Goal: Check status: Check status

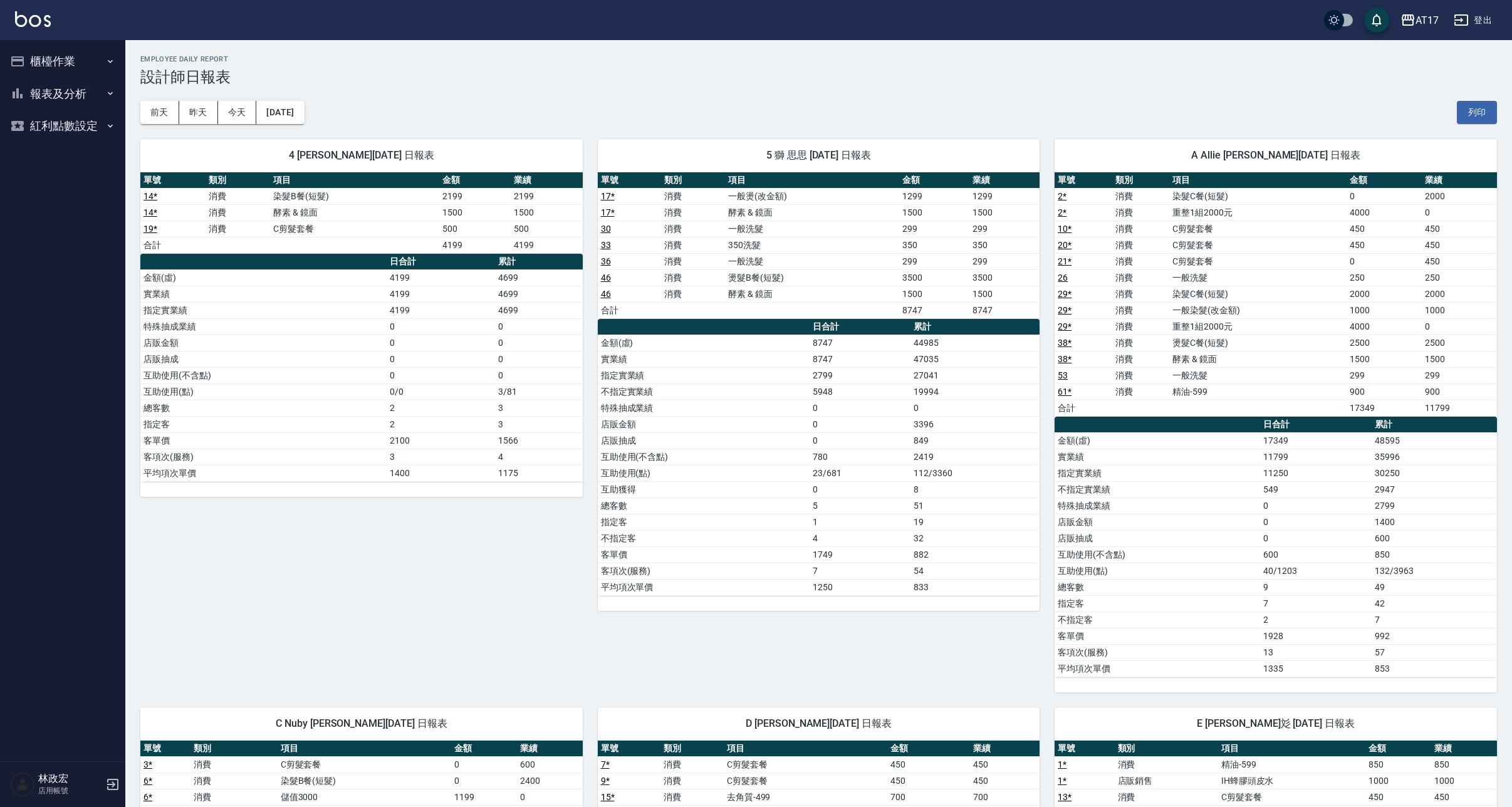
click at [94, 93] on button "報表及分析" at bounding box center [62, 94] width 115 height 33
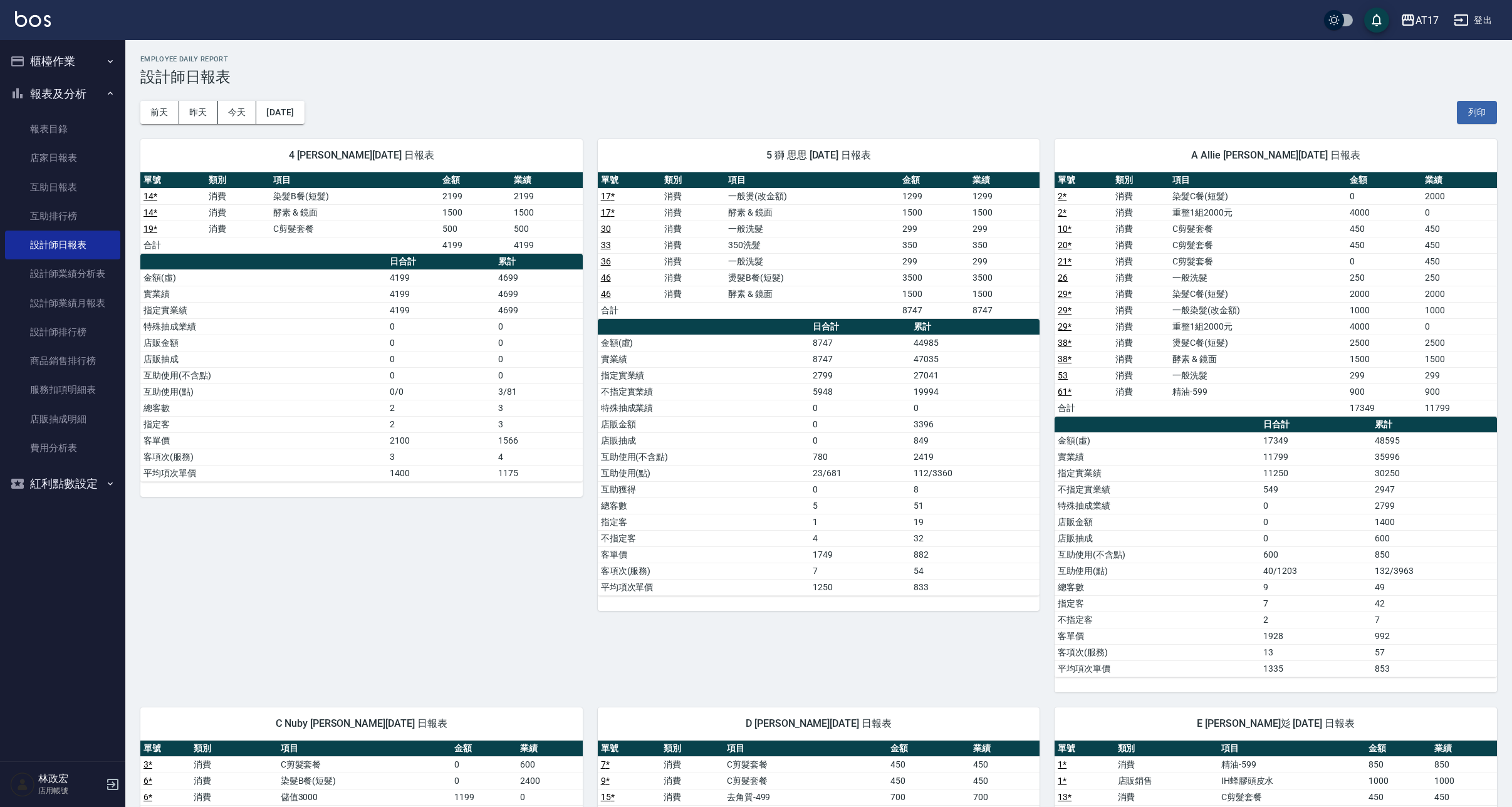
click at [69, 96] on button "報表及分析" at bounding box center [62, 94] width 115 height 33
click at [63, 93] on button "報表及分析" at bounding box center [62, 94] width 115 height 33
click at [65, 87] on button "報表及分析" at bounding box center [62, 94] width 115 height 33
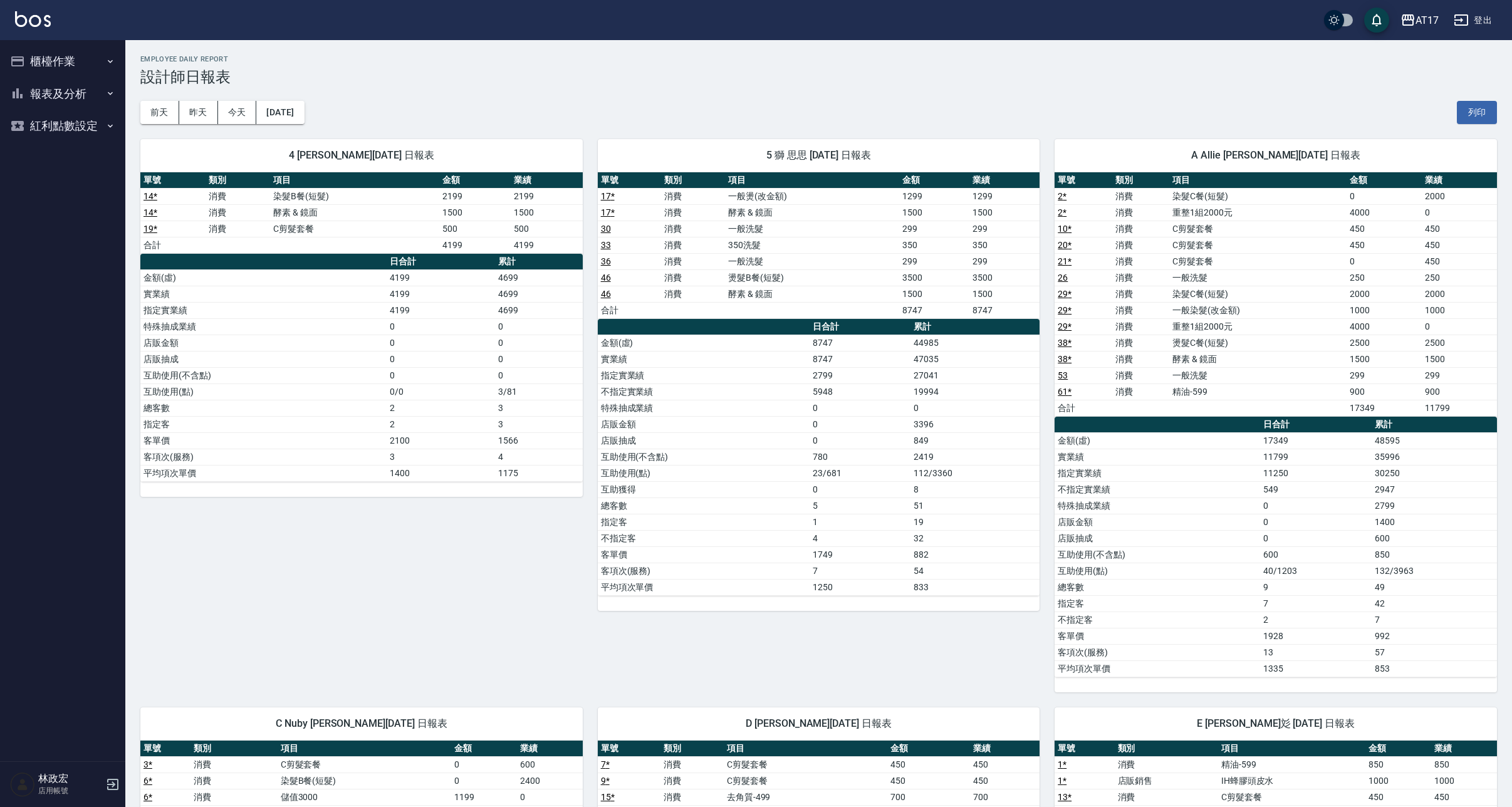
click at [113, 95] on icon "button" at bounding box center [110, 93] width 10 height 10
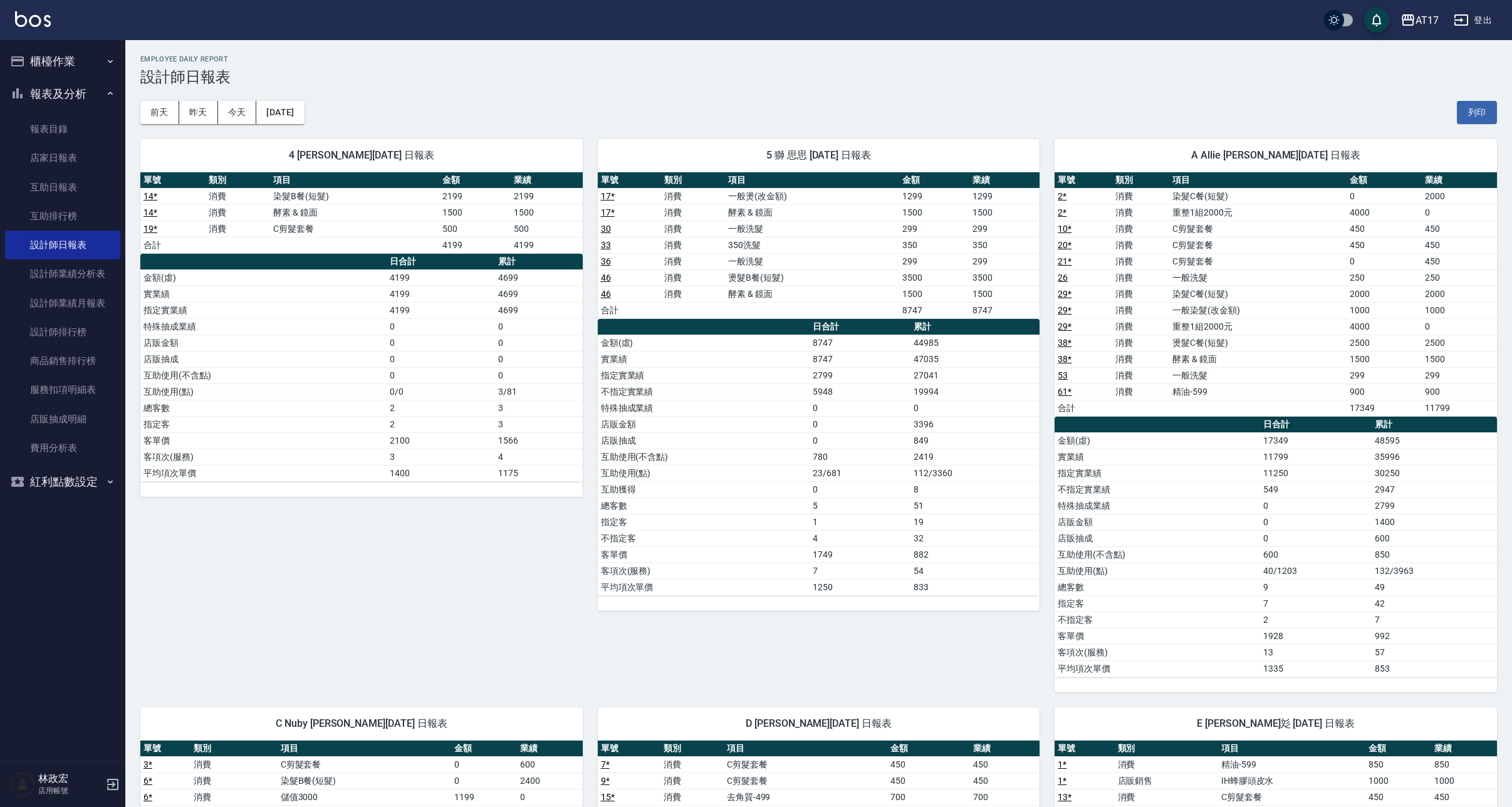
click at [109, 93] on icon "button" at bounding box center [110, 93] width 10 height 10
click at [86, 93] on button "報表及分析" at bounding box center [62, 94] width 115 height 33
click at [79, 63] on button "櫃檯作業" at bounding box center [62, 61] width 115 height 33
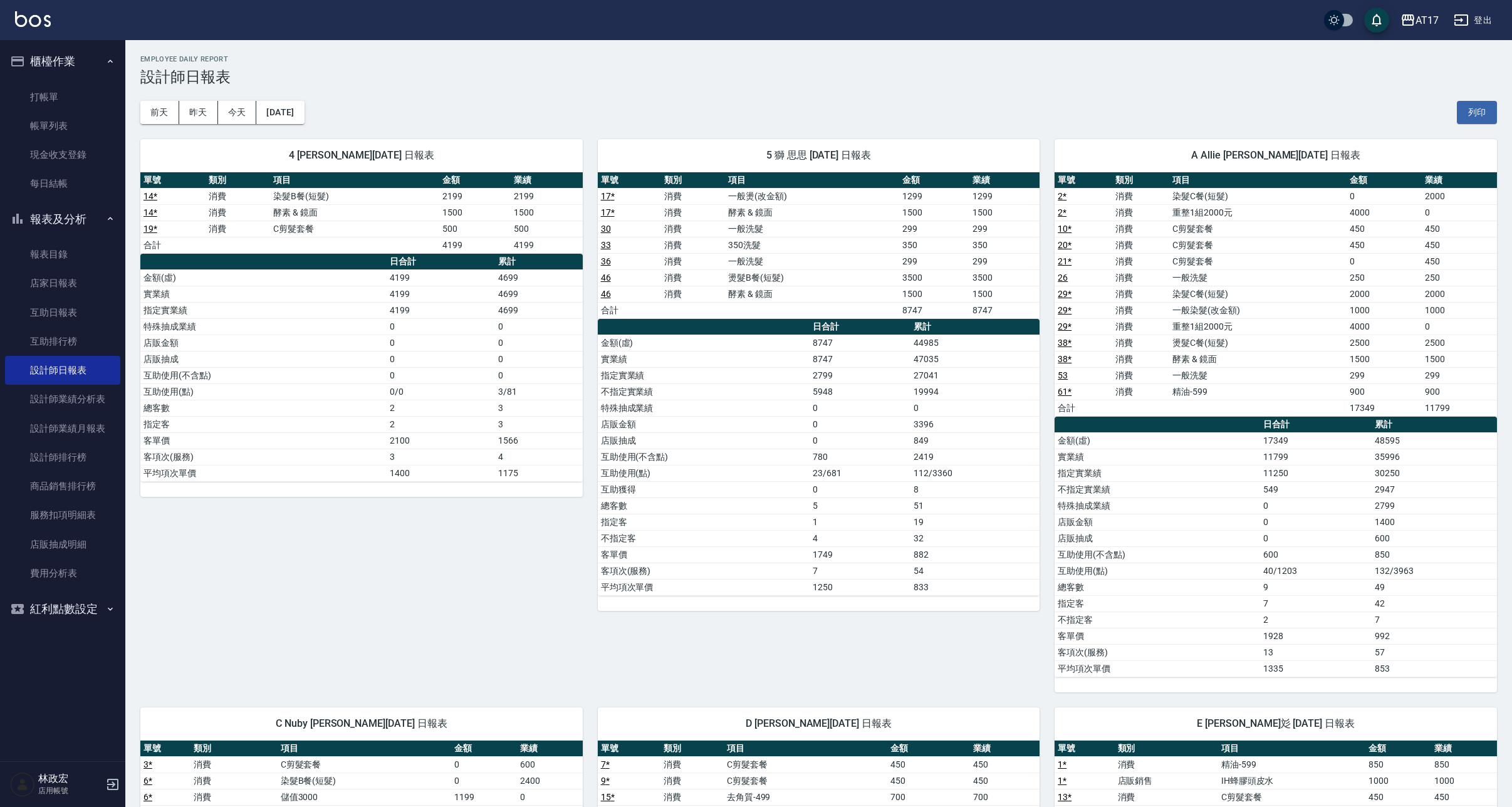
click at [668, 75] on h3 "設計師日報表" at bounding box center [818, 77] width 1356 height 18
click at [77, 305] on link "互助日報表" at bounding box center [62, 313] width 115 height 29
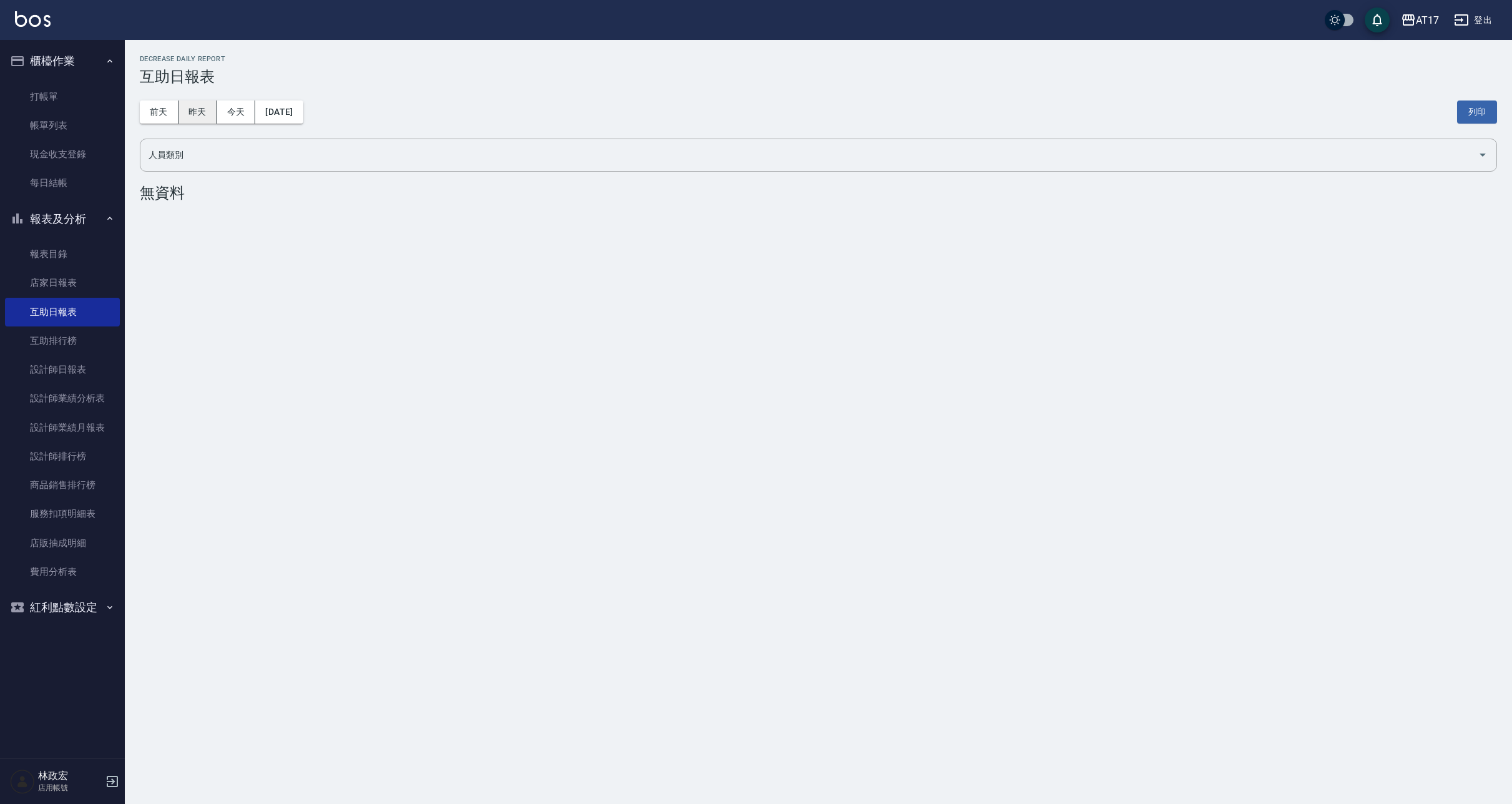
click at [202, 114] on button "昨天" at bounding box center [198, 112] width 39 height 23
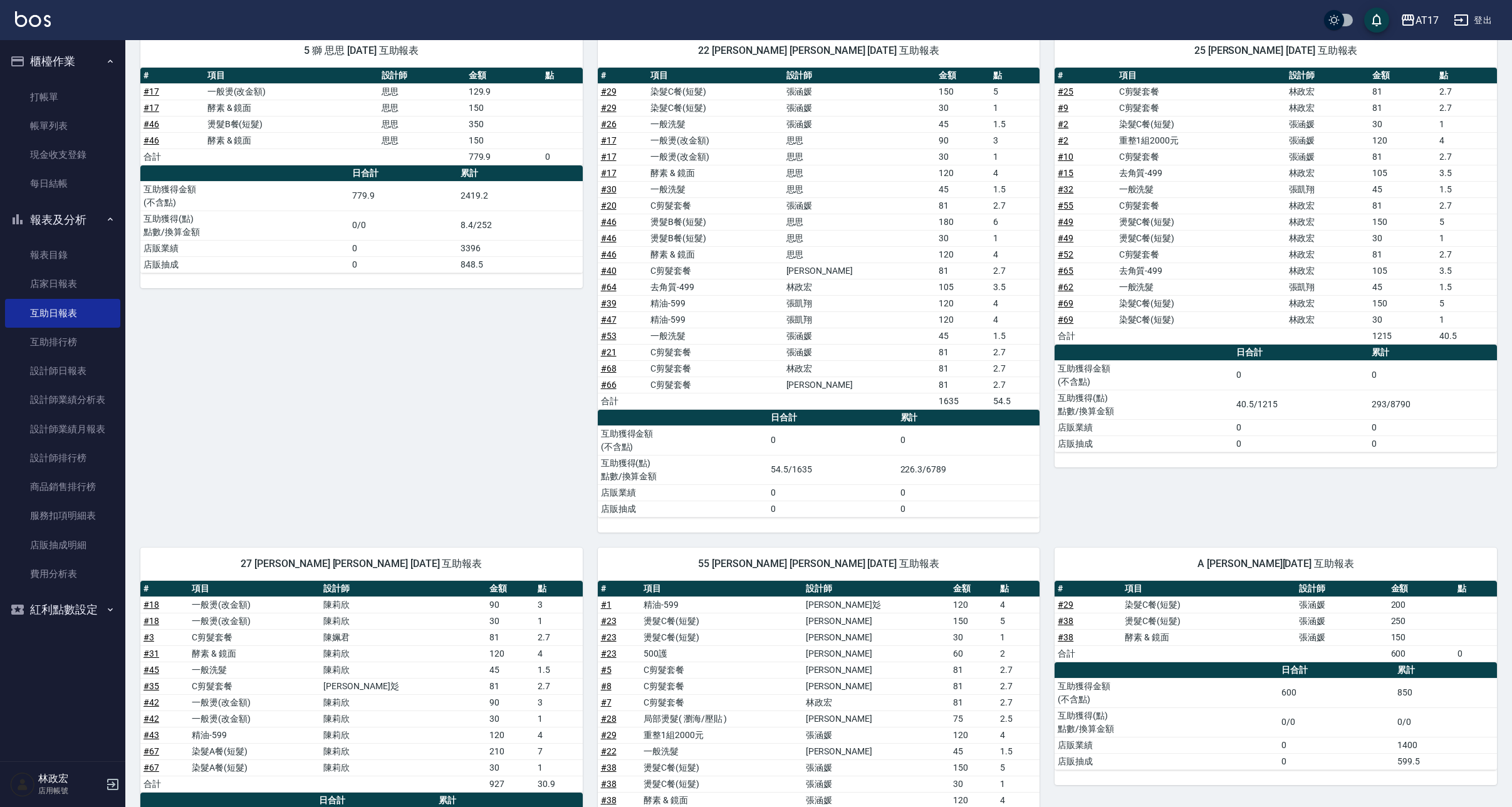
scroll to position [126, 0]
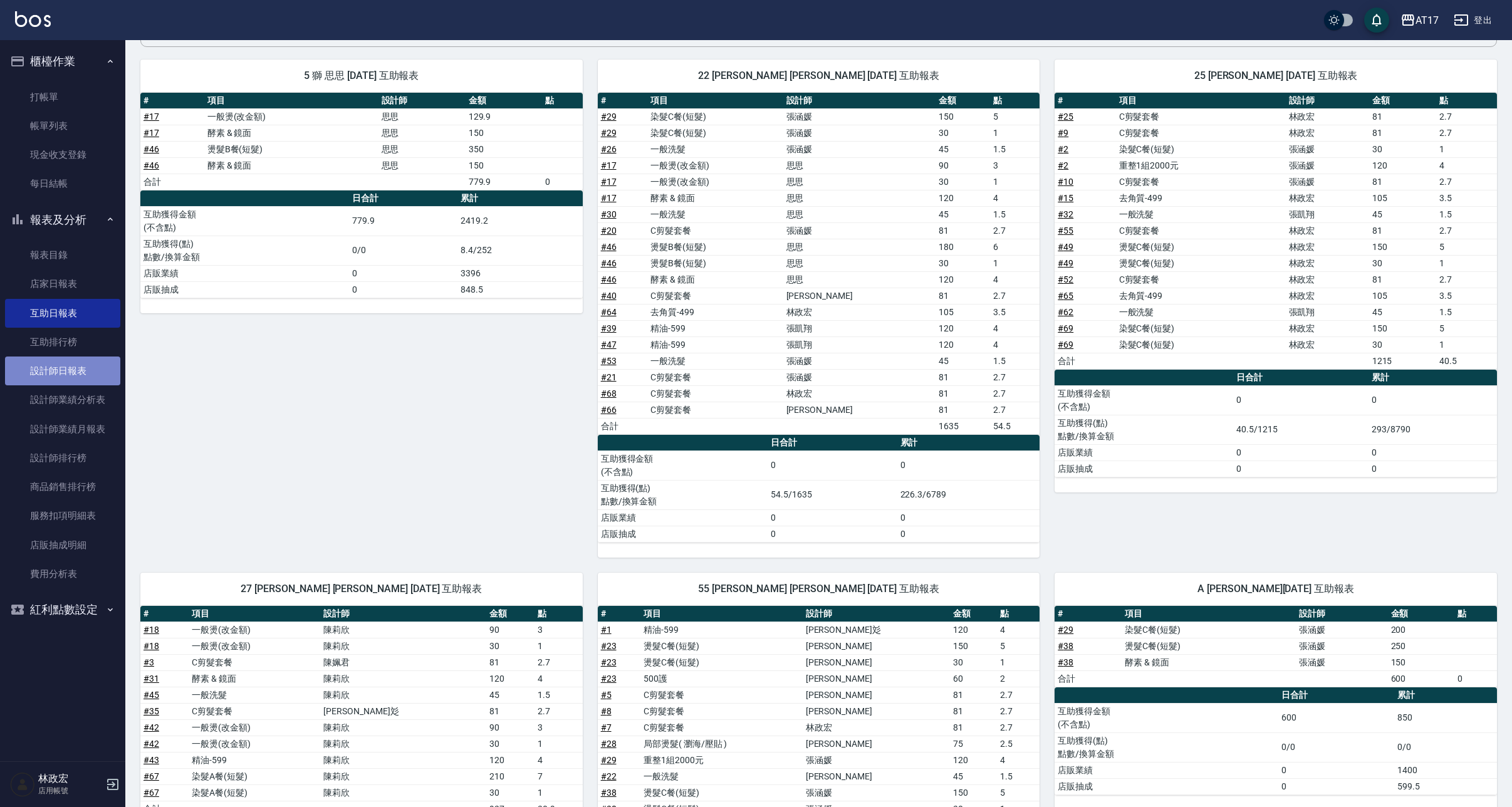
click at [58, 376] on link "設計師日報表" at bounding box center [62, 371] width 115 height 29
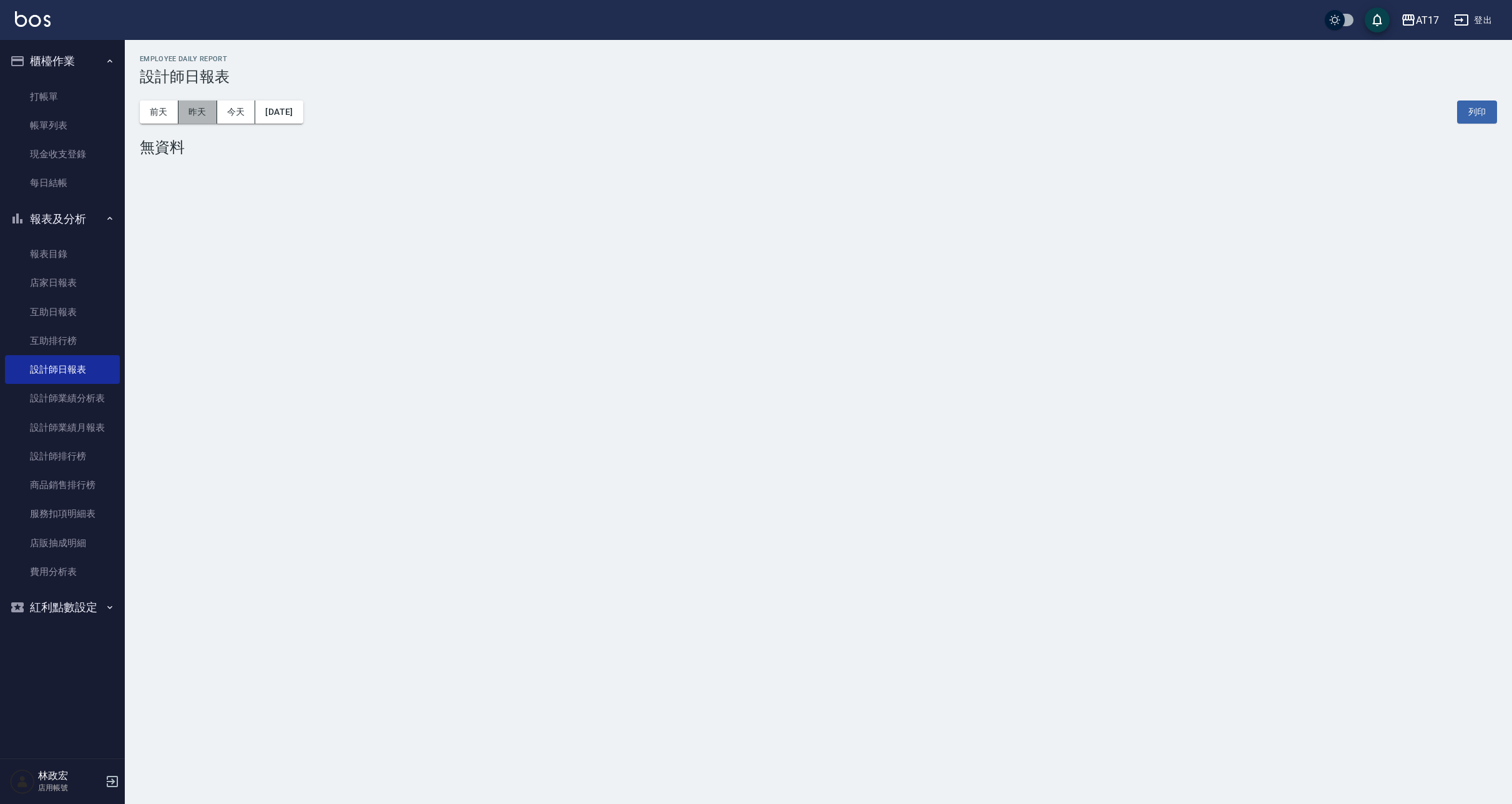
click at [200, 104] on button "昨天" at bounding box center [198, 112] width 39 height 23
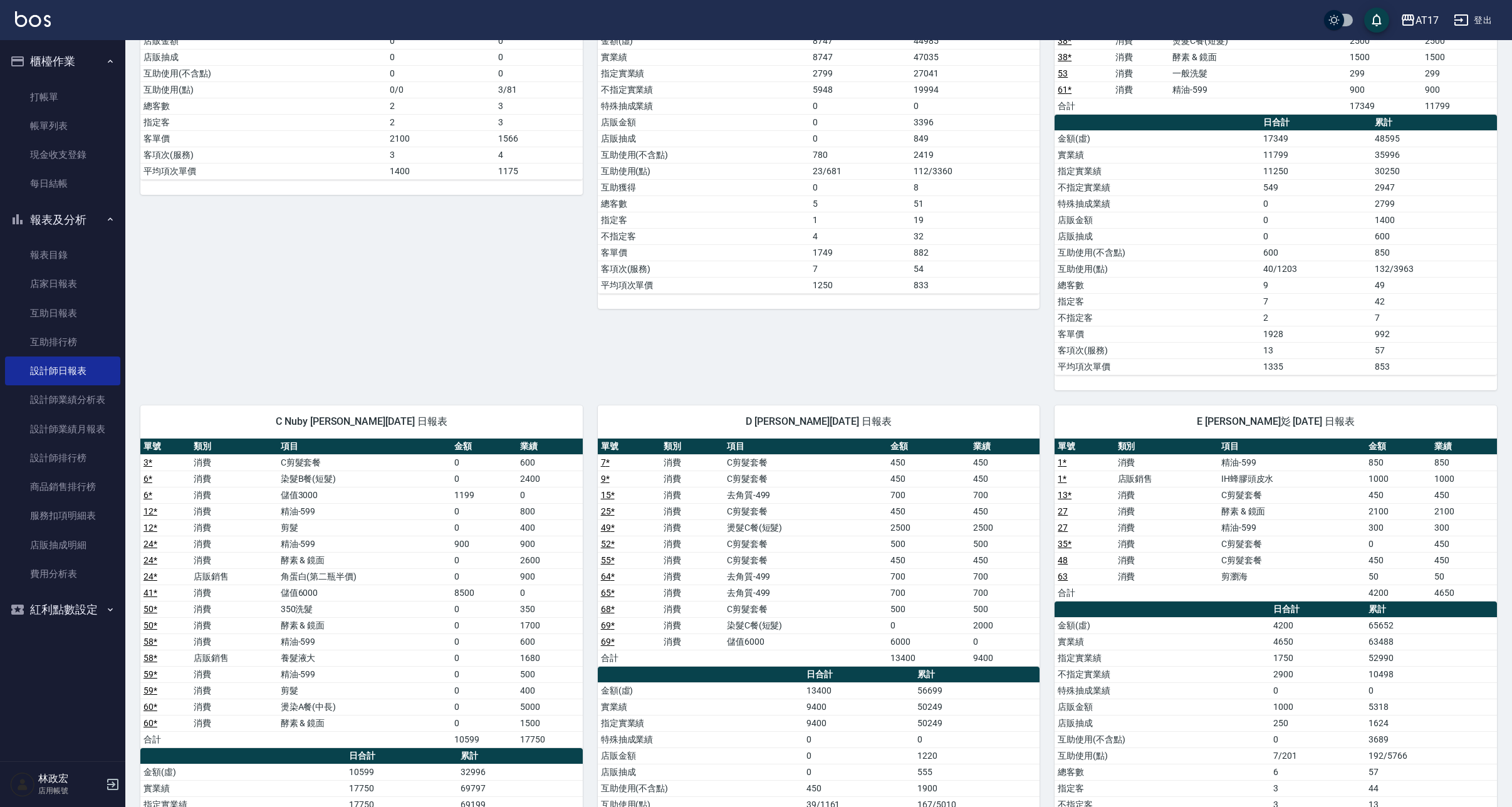
scroll to position [339, 0]
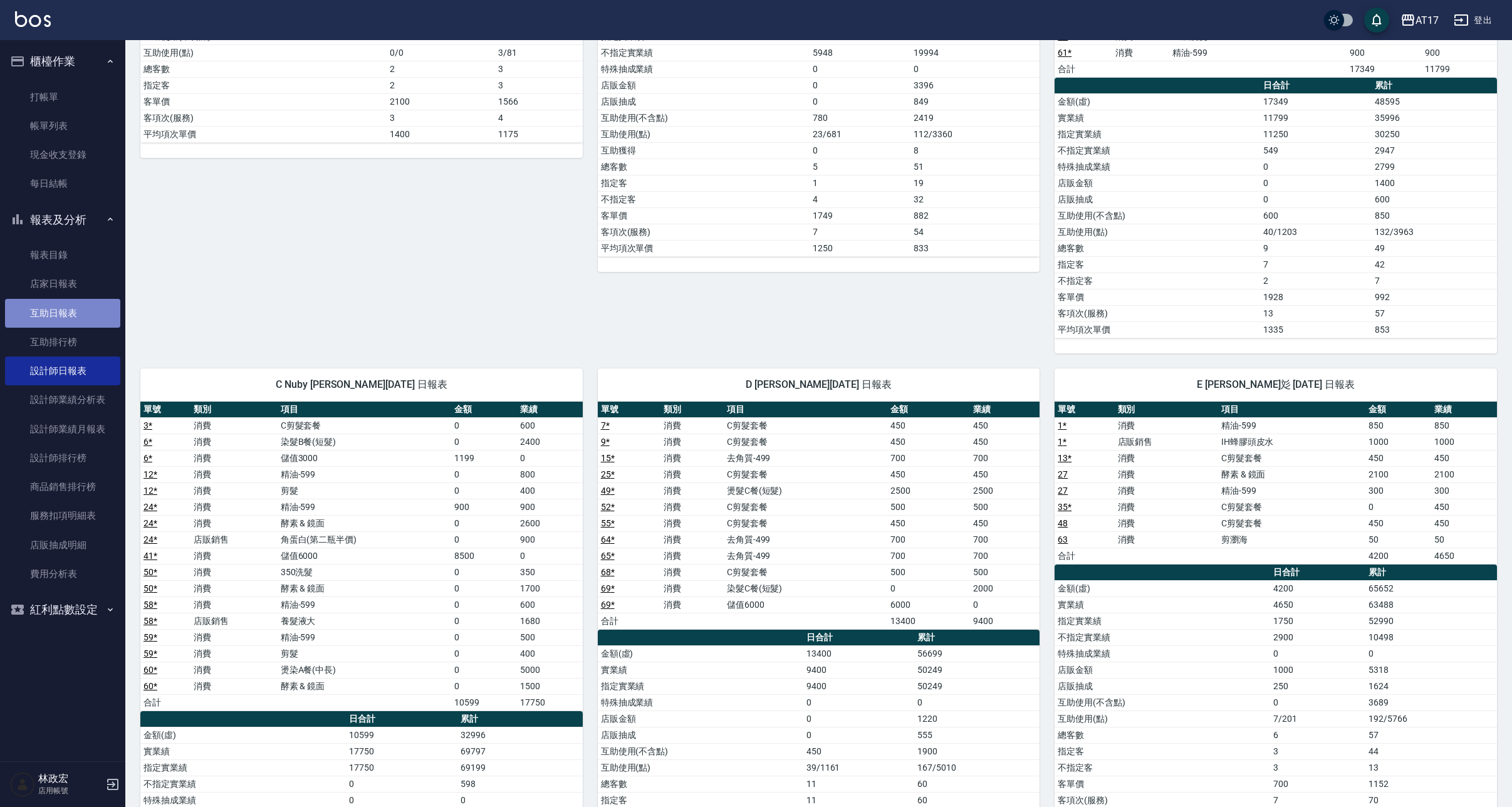
click at [62, 320] on link "互助日報表" at bounding box center [62, 313] width 115 height 29
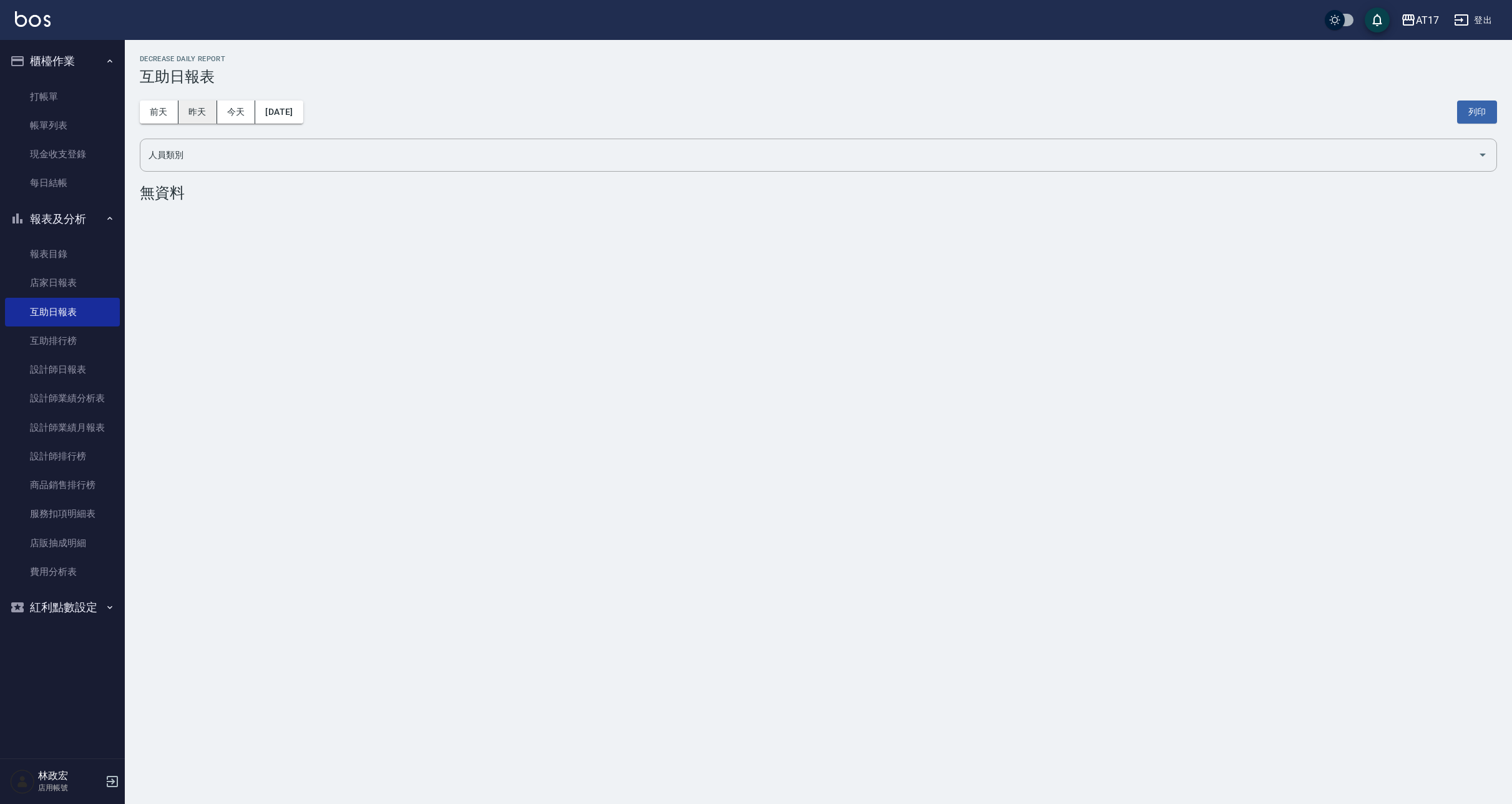
click at [206, 116] on button "昨天" at bounding box center [198, 112] width 39 height 23
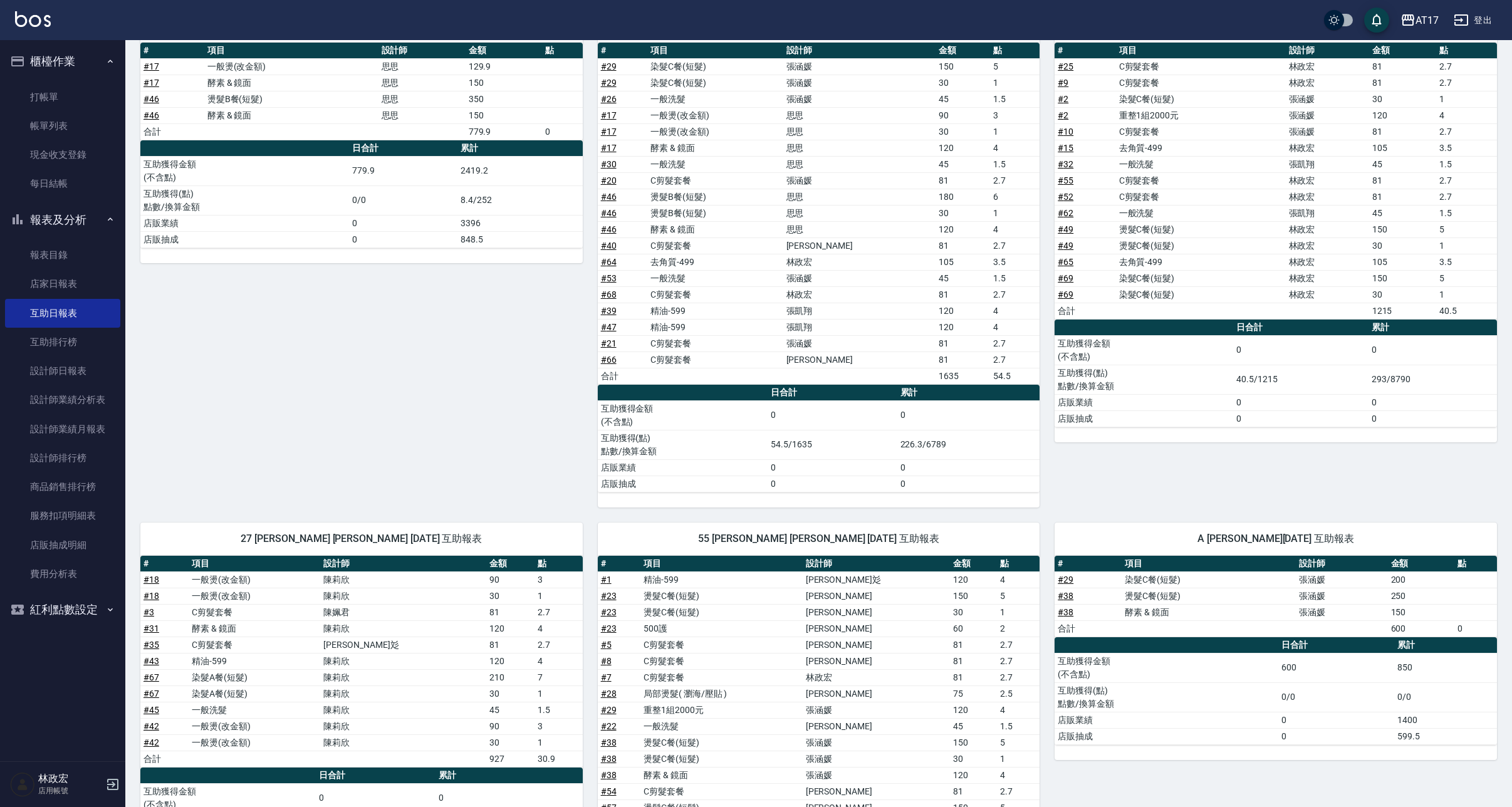
scroll to position [150, 0]
